Goal: Information Seeking & Learning: Learn about a topic

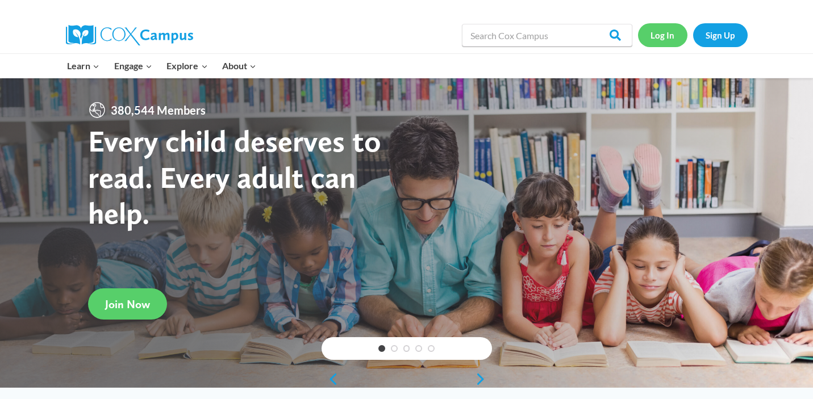
click at [658, 36] on link "Log In" at bounding box center [662, 34] width 49 height 23
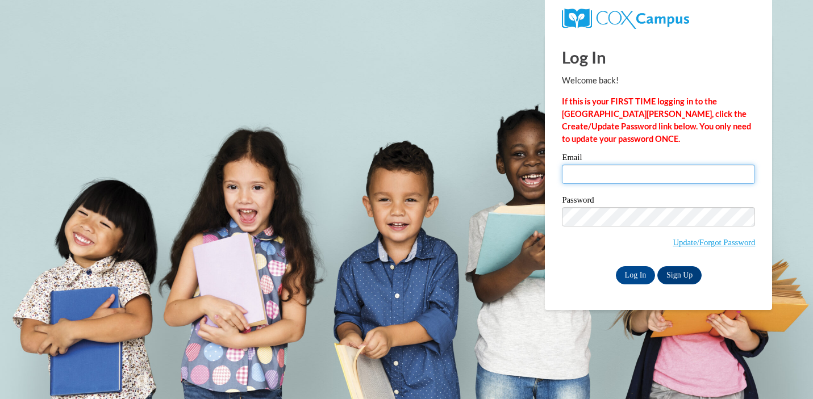
click at [587, 177] on input "Email" at bounding box center [658, 174] width 193 height 19
type input "Rachelle.Enk@muskegonorway.org"
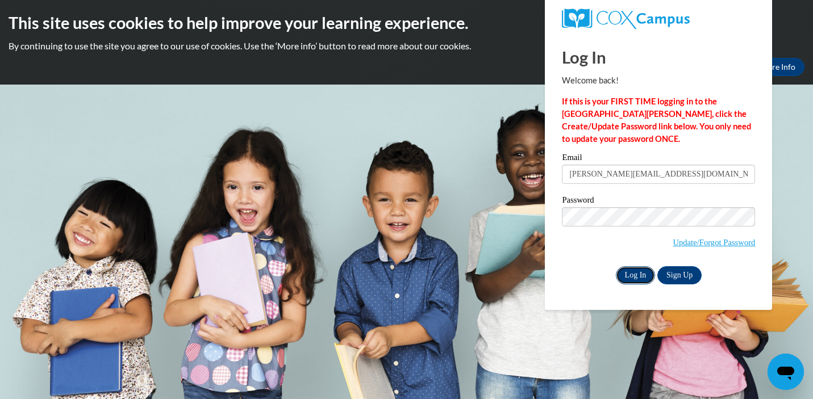
click at [640, 277] on input "Log In" at bounding box center [636, 275] width 40 height 18
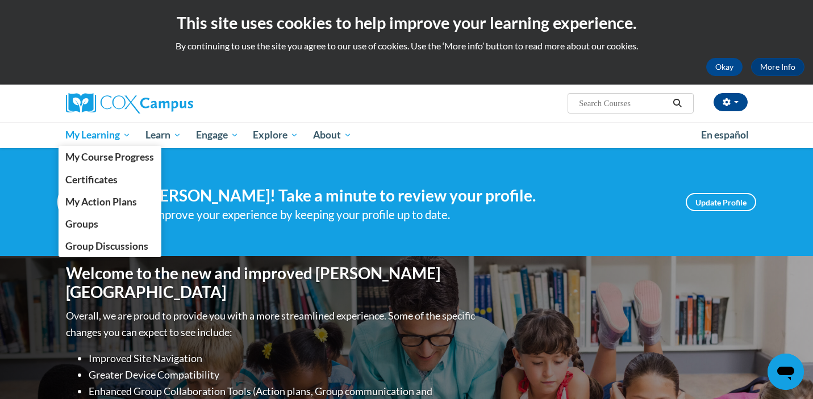
click at [87, 139] on span "My Learning" at bounding box center [97, 135] width 65 height 14
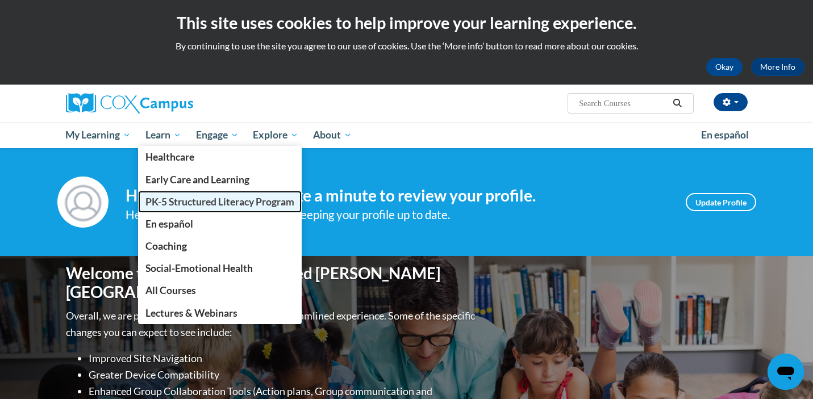
click at [179, 206] on span "PK-5 Structured Literacy Program" at bounding box center [219, 202] width 149 height 12
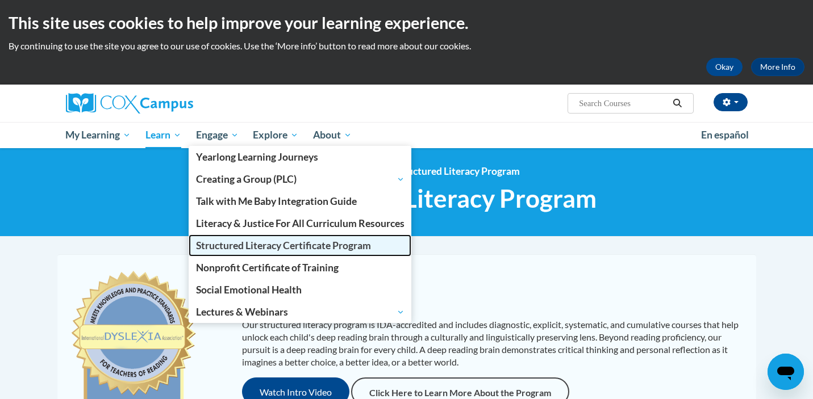
click at [236, 244] on span "Structured Literacy Certificate Program" at bounding box center [283, 246] width 175 height 12
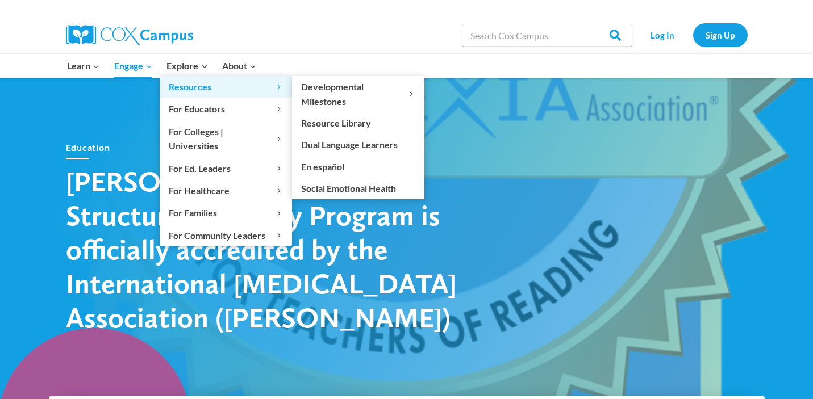
click at [188, 86] on span "Resources Expand" at bounding box center [226, 87] width 114 height 15
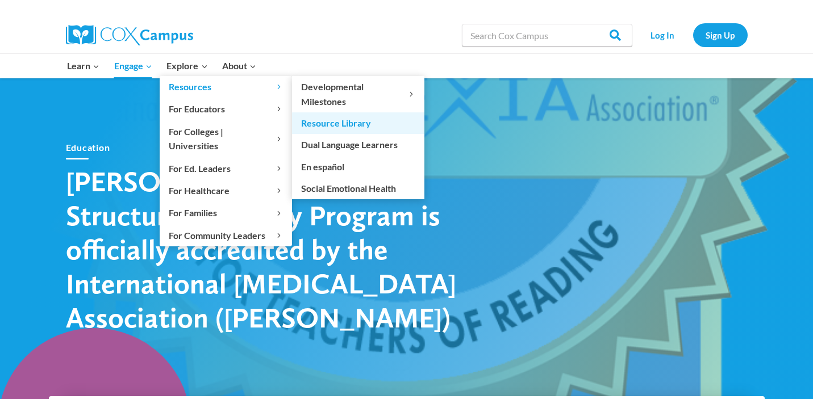
click at [324, 119] on link "Resource Library" at bounding box center [358, 123] width 132 height 22
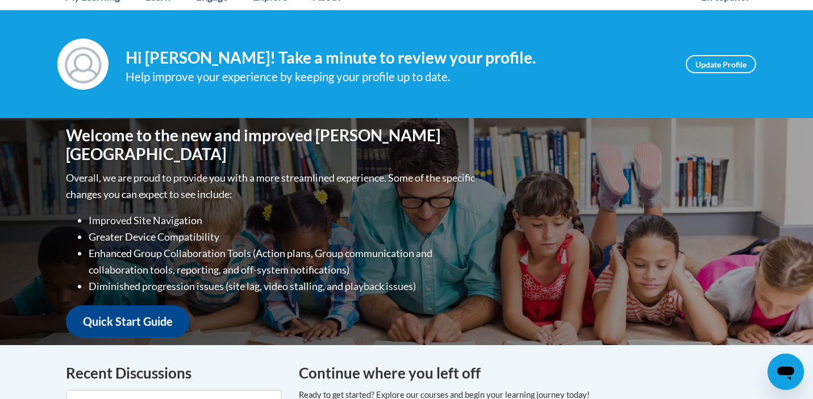
scroll to position [55, 0]
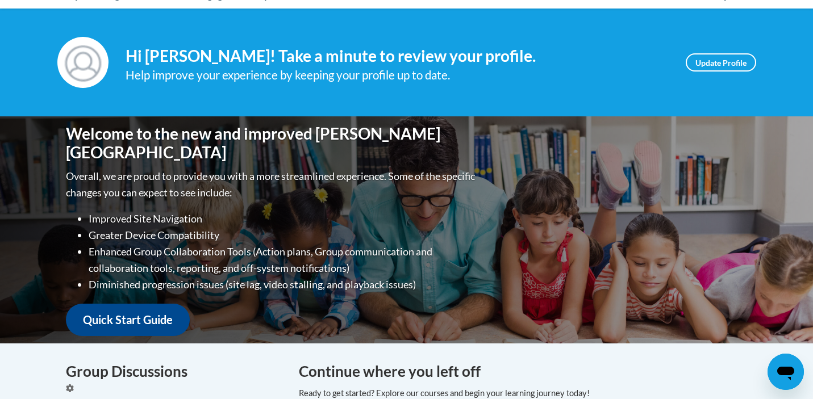
scroll to position [55, 0]
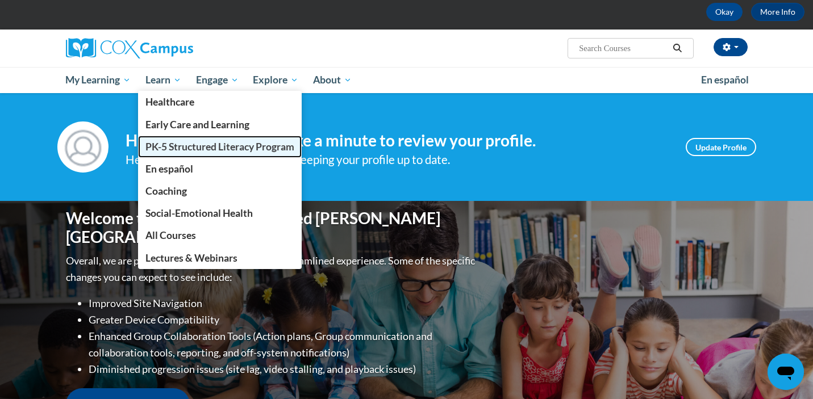
click at [179, 143] on span "PK-5 Structured Literacy Program" at bounding box center [219, 147] width 149 height 12
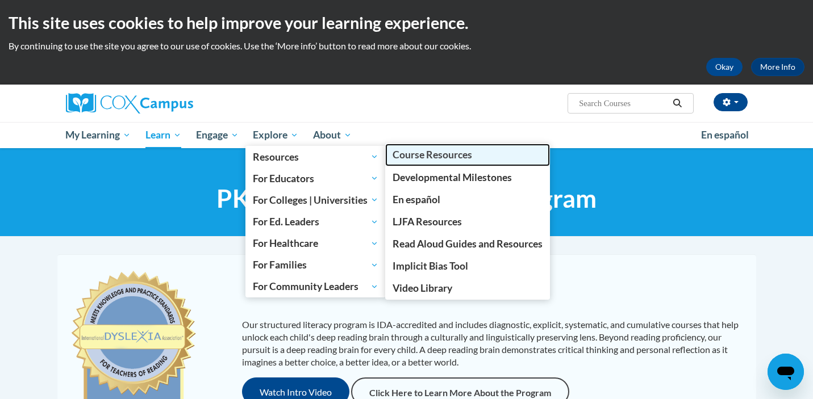
click at [427, 151] on span "Course Resources" at bounding box center [432, 155] width 80 height 12
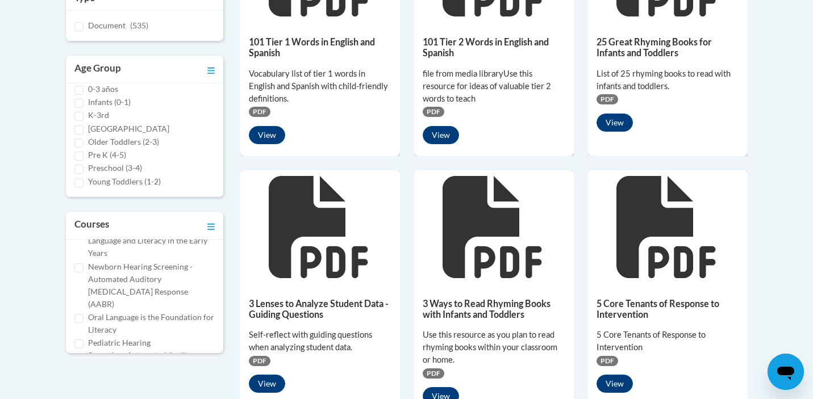
scroll to position [328, 0]
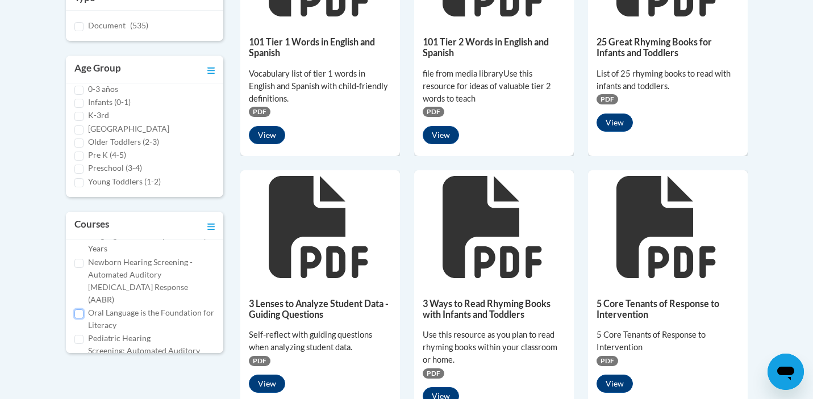
click at [81, 310] on input "Oral Language is the Foundation for Literacy" at bounding box center [78, 314] width 9 height 9
checkbox input "true"
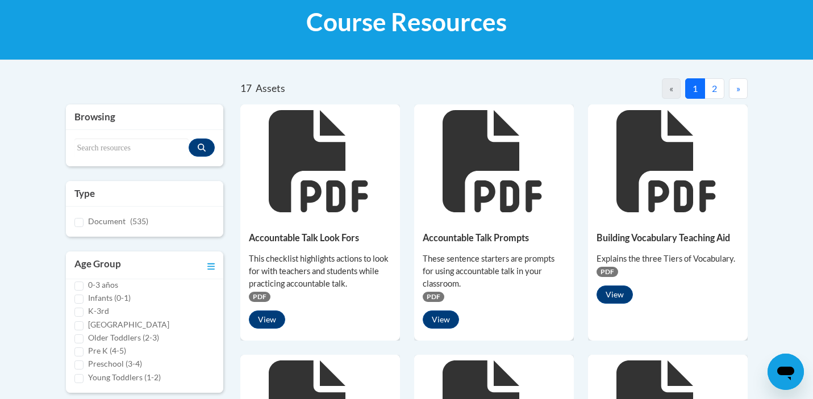
scroll to position [177, 0]
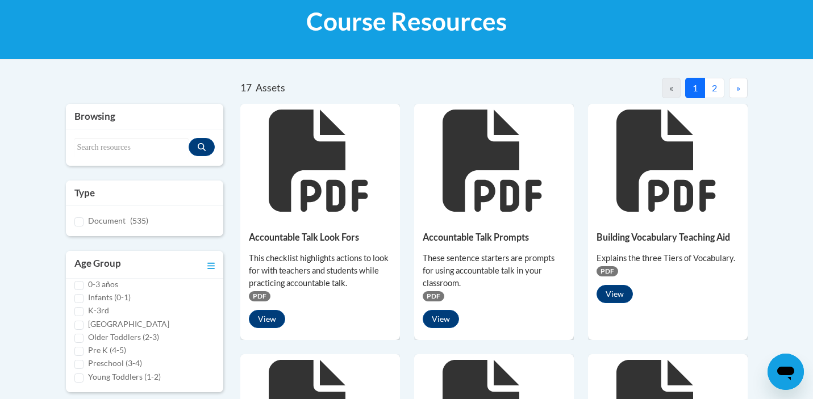
click at [738, 86] on span "»" at bounding box center [738, 87] width 4 height 11
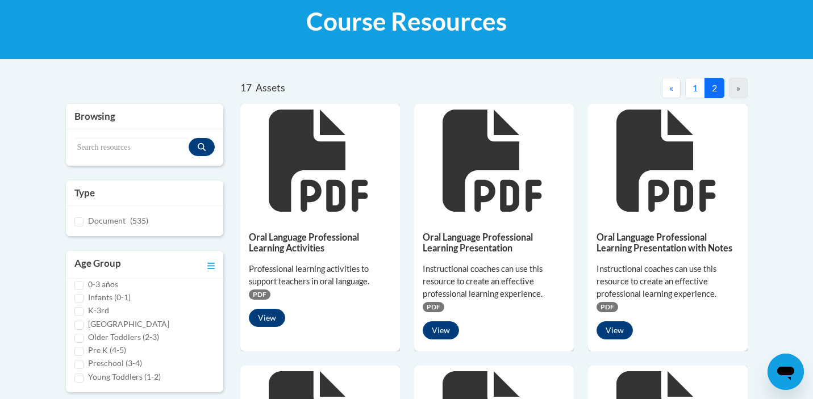
click at [691, 85] on button "1" at bounding box center [695, 88] width 20 height 20
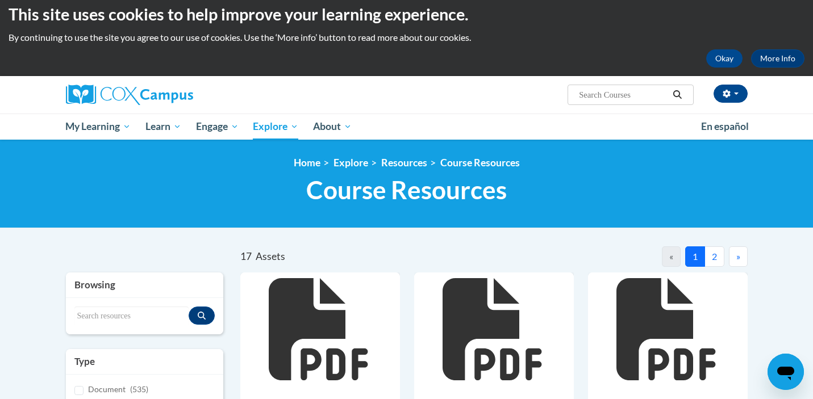
scroll to position [0, 0]
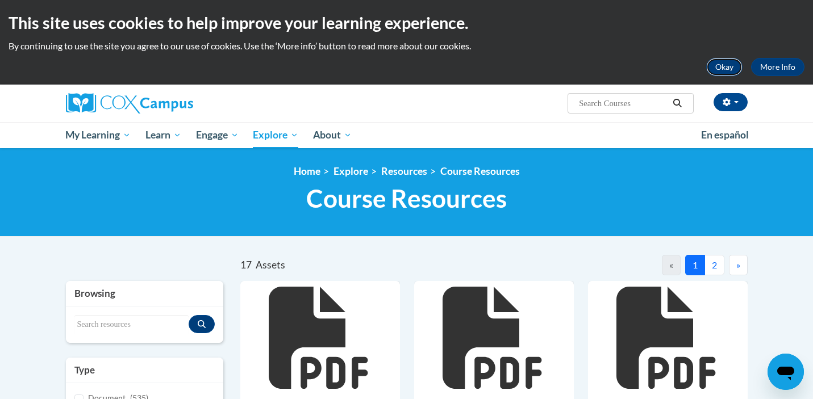
click at [725, 62] on button "Okay" at bounding box center [724, 67] width 36 height 18
